Goal: Find specific page/section: Find specific page/section

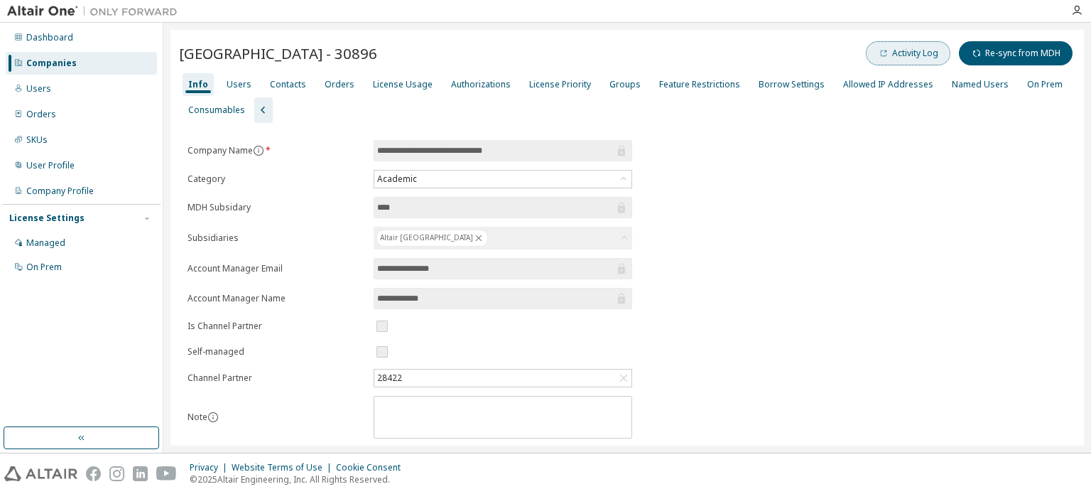
click at [901, 51] on button "Activity Log" at bounding box center [908, 53] width 85 height 24
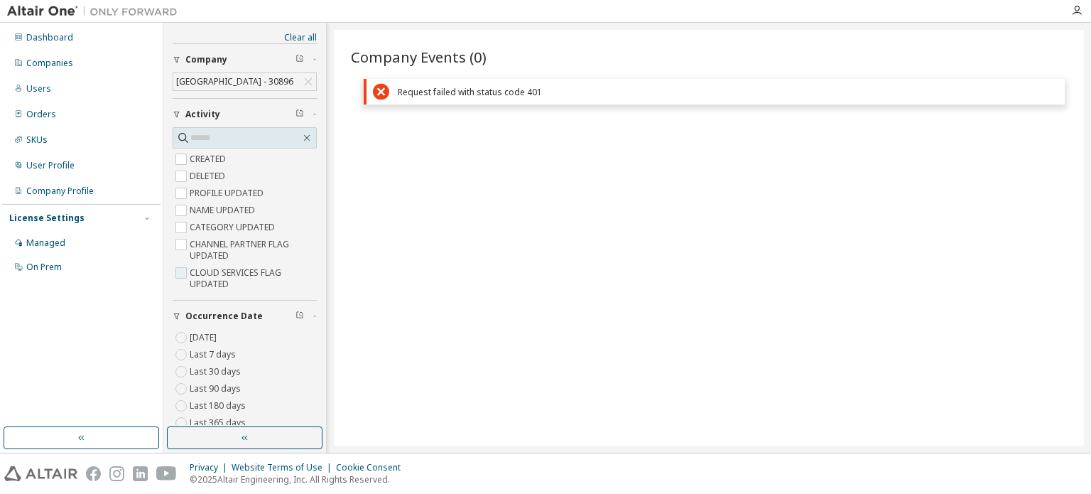
scroll to position [409, 0]
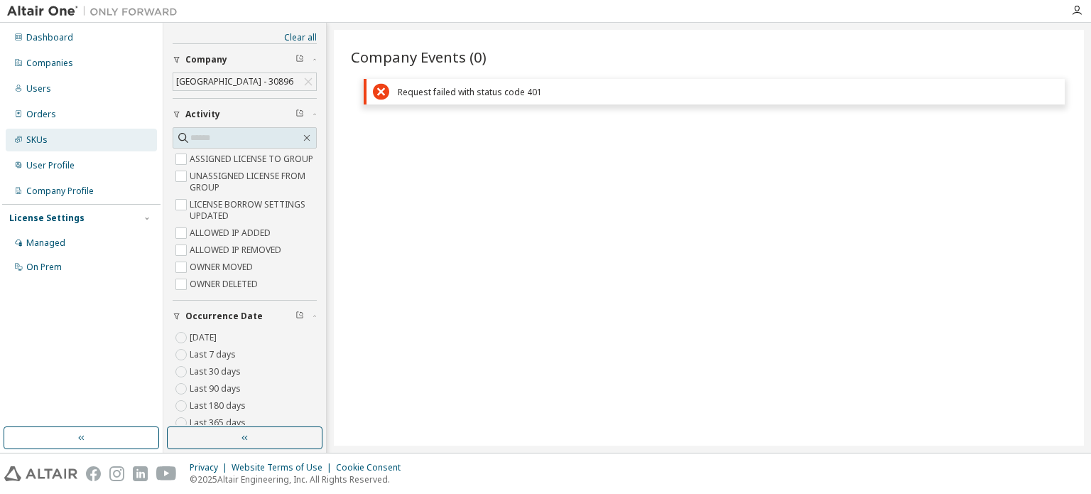
click at [28, 136] on div "SKUs" at bounding box center [36, 139] width 21 height 11
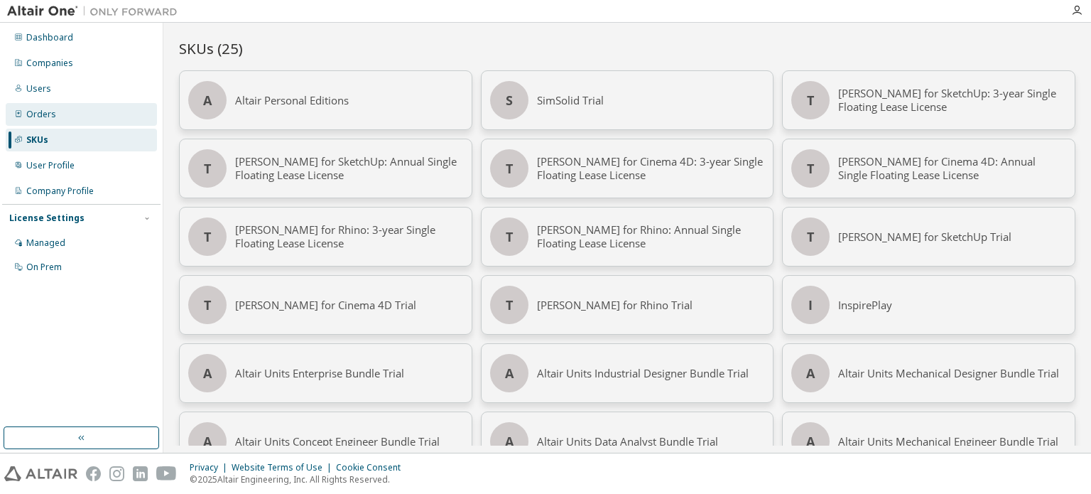
click at [31, 104] on div "Orders" at bounding box center [81, 114] width 151 height 23
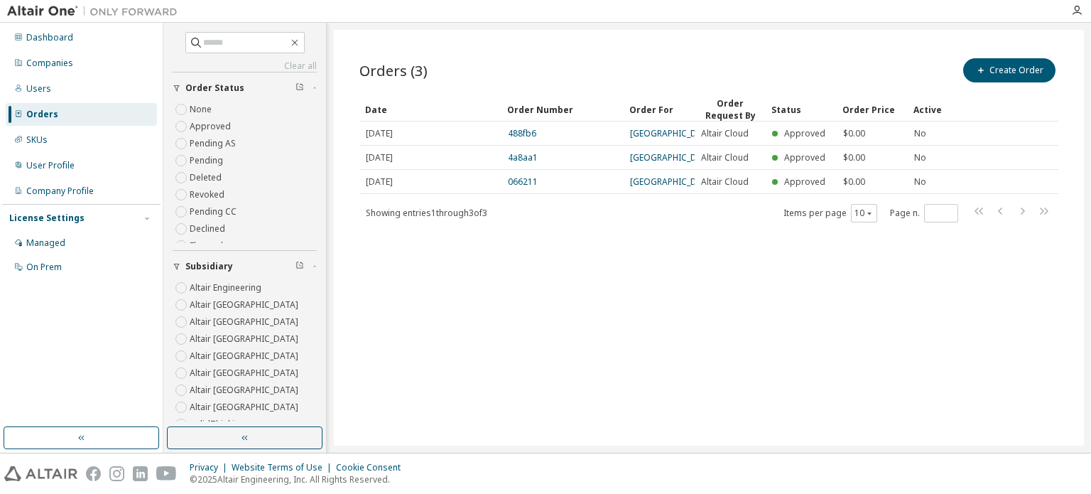
click at [664, 357] on div "Orders (3) Create Order Clear Load Save Save As Field Operator Value Select fil…" at bounding box center [709, 237] width 750 height 415
